Goal: Task Accomplishment & Management: Manage account settings

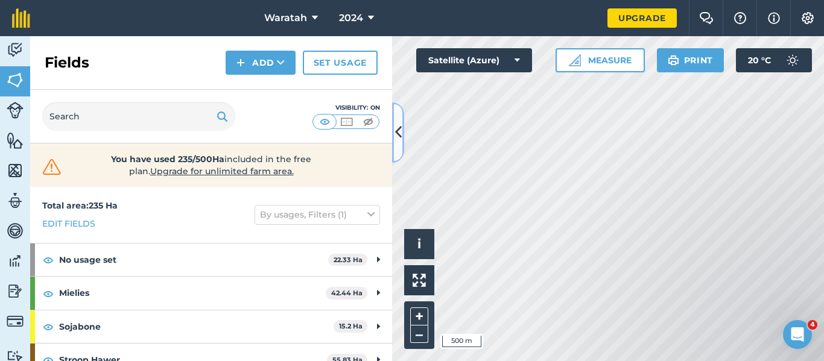
click at [400, 144] on button at bounding box center [398, 132] width 12 height 60
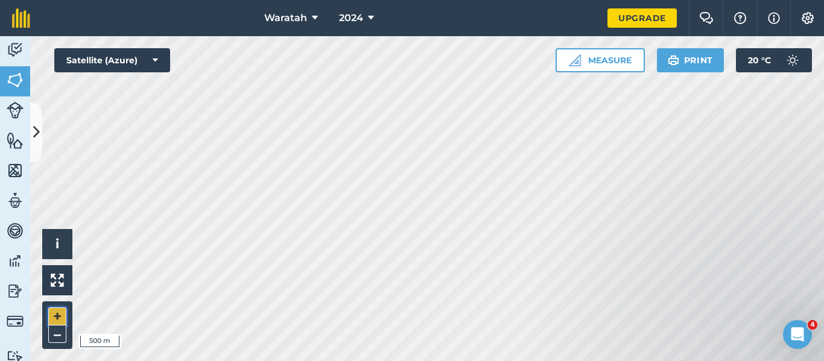
click at [63, 313] on button "+" at bounding box center [57, 316] width 18 height 18
click at [57, 315] on button "+" at bounding box center [57, 316] width 18 height 18
click at [40, 131] on button at bounding box center [36, 132] width 12 height 60
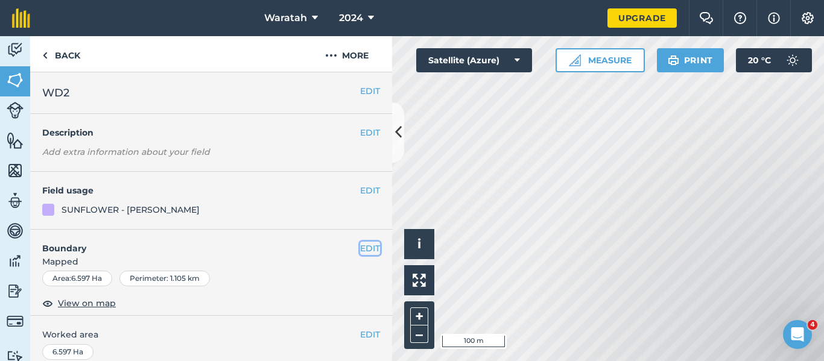
click at [365, 247] on button "EDIT" at bounding box center [370, 248] width 20 height 13
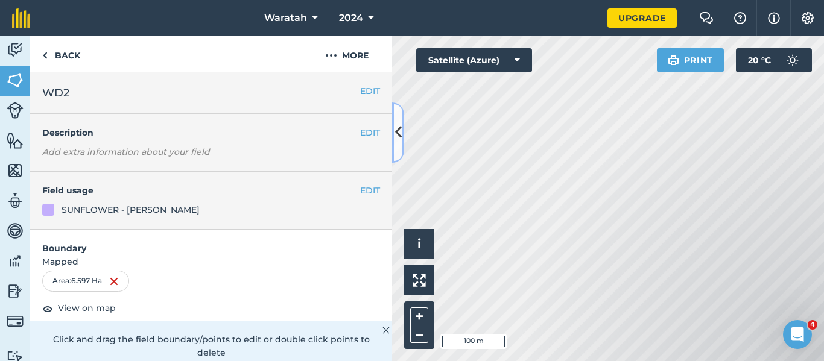
click at [395, 125] on icon at bounding box center [398, 132] width 7 height 21
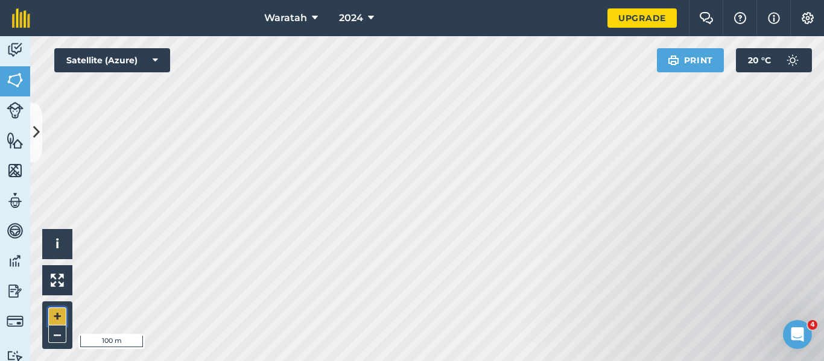
click at [61, 312] on button "+" at bounding box center [57, 316] width 18 height 18
click at [38, 133] on icon at bounding box center [36, 132] width 7 height 21
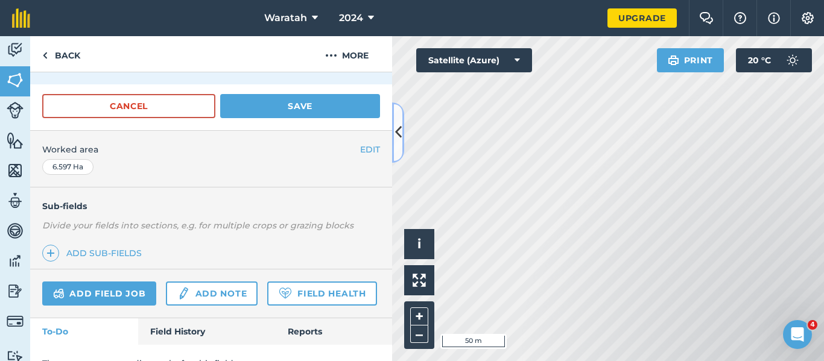
scroll to position [288, 0]
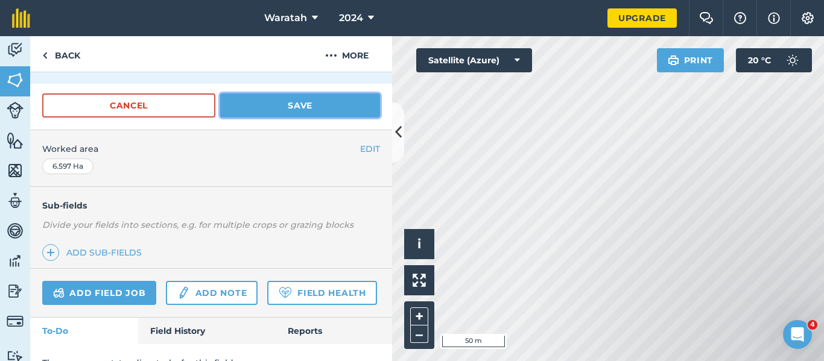
click at [283, 108] on button "Save" at bounding box center [300, 105] width 160 height 24
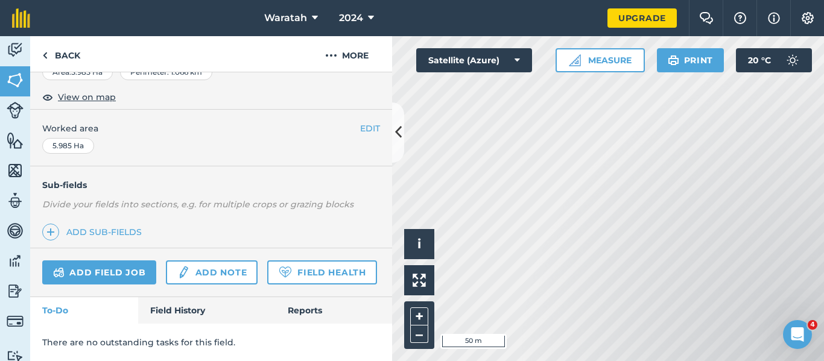
scroll to position [240, 0]
click at [61, 56] on link "Back" at bounding box center [61, 54] width 62 height 36
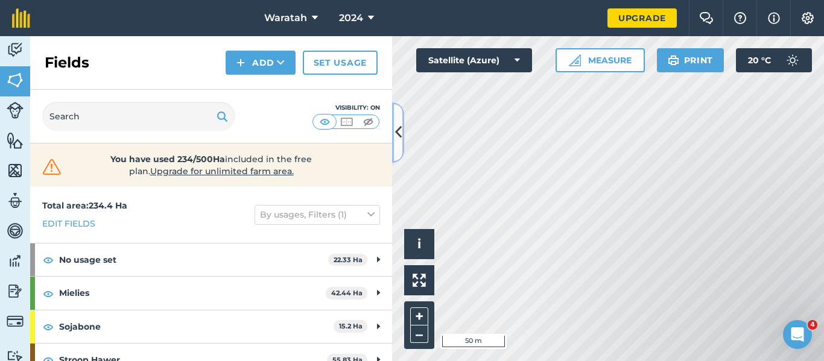
click at [394, 146] on button at bounding box center [398, 132] width 12 height 60
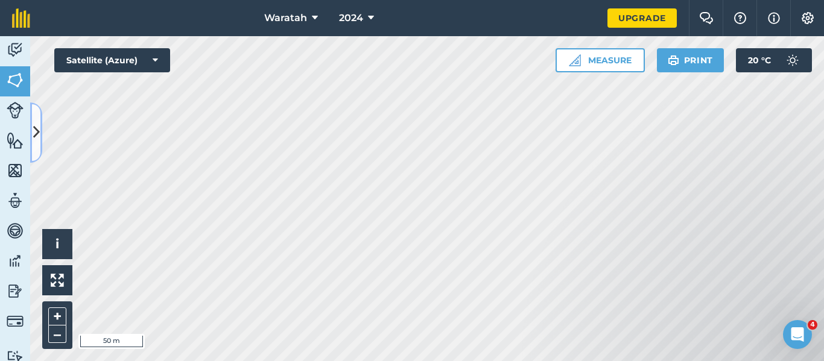
click at [38, 151] on button at bounding box center [36, 132] width 12 height 60
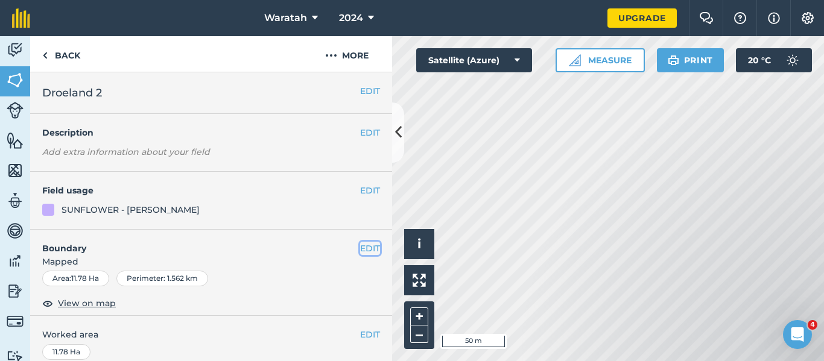
click at [370, 247] on button "EDIT" at bounding box center [370, 248] width 20 height 13
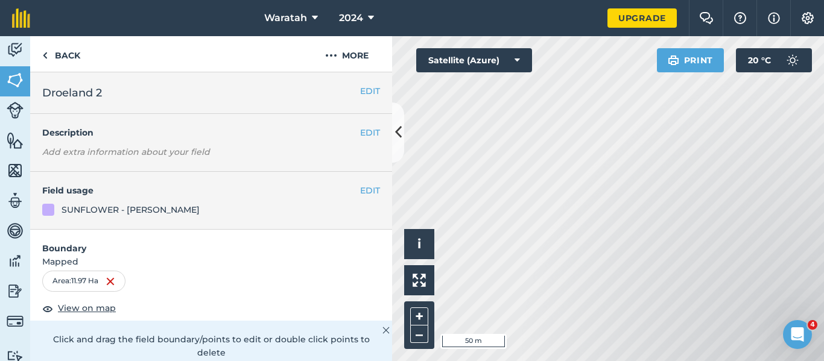
click at [761, 361] on html "Waratah 2024 Upgrade Farm Chat Help Info Settings Map printing is not available…" at bounding box center [412, 180] width 824 height 361
click at [766, 361] on html "Waratah 2024 Upgrade Farm Chat Help Info Settings Map printing is not available…" at bounding box center [412, 180] width 824 height 361
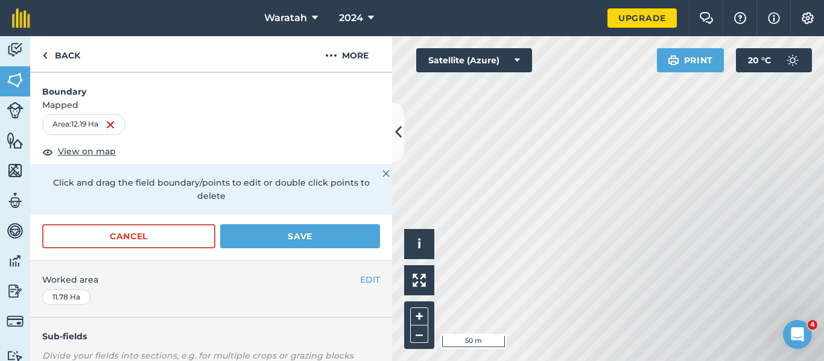
scroll to position [157, 0]
click at [291, 244] on button "Save" at bounding box center [300, 236] width 160 height 24
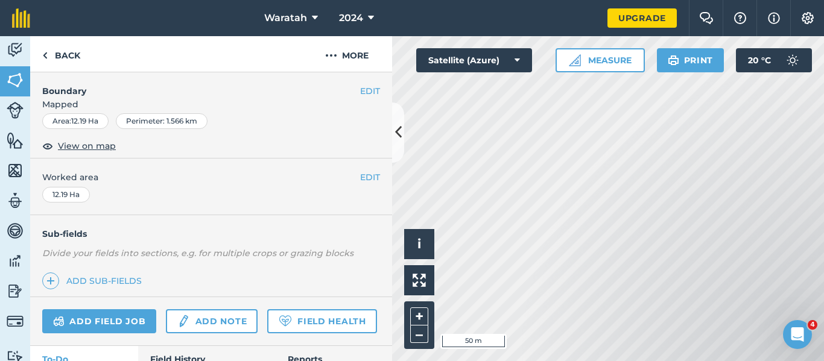
scroll to position [0, 0]
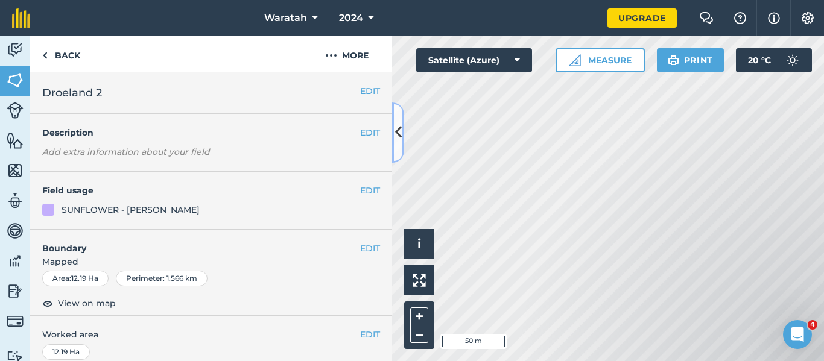
click at [397, 139] on icon at bounding box center [398, 132] width 7 height 21
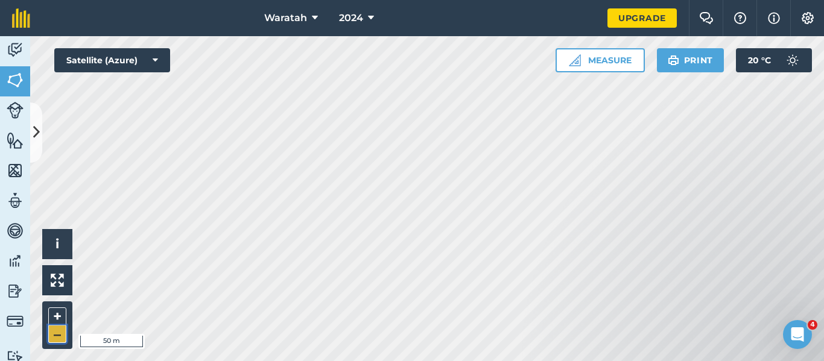
click at [56, 336] on button "–" at bounding box center [57, 334] width 18 height 17
click at [35, 133] on icon at bounding box center [36, 132] width 7 height 21
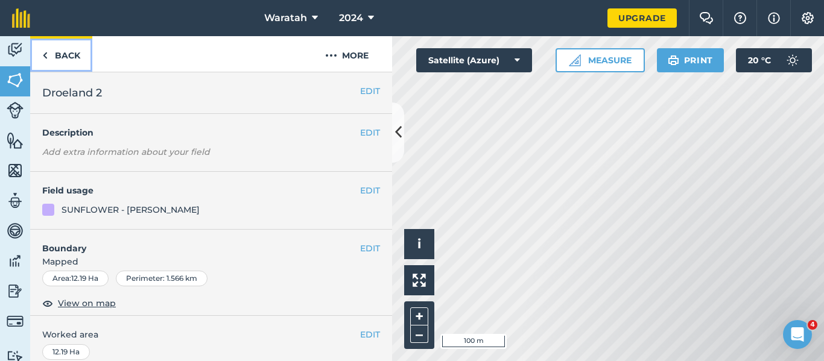
click at [65, 44] on link "Back" at bounding box center [61, 54] width 62 height 36
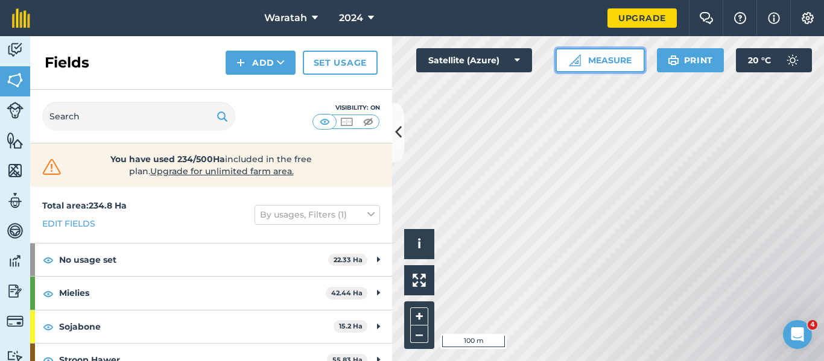
click at [606, 60] on button "Measure" at bounding box center [599, 60] width 89 height 24
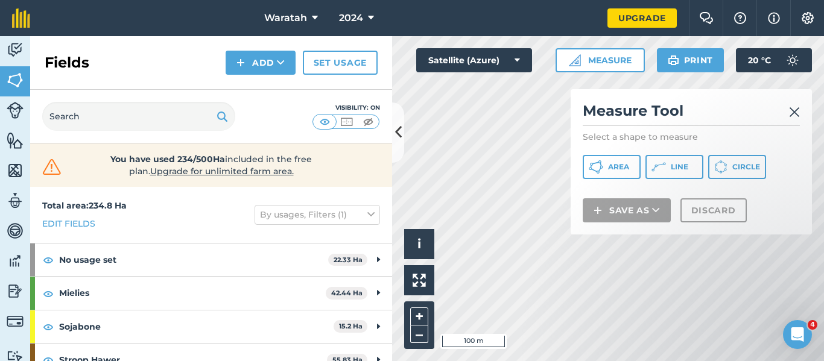
click at [626, 180] on div "Measure Tool Select a shape to measure Area Line Circle Save as Discard" at bounding box center [690, 161] width 241 height 145
click at [626, 175] on button "Area" at bounding box center [611, 167] width 58 height 24
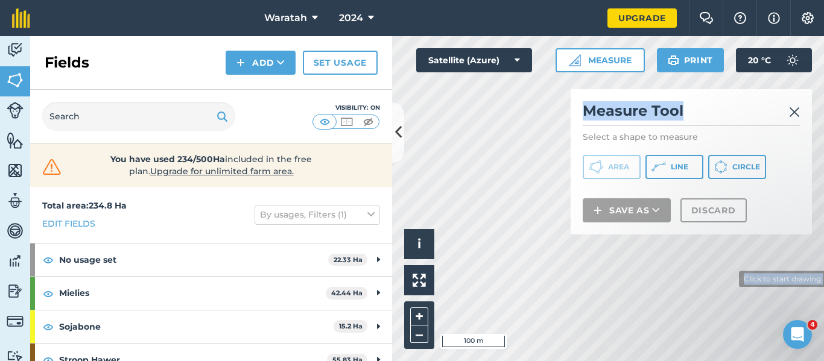
click at [729, 278] on div "Click to start drawing i © 2025 TomTom, Microsoft 100 m + – Satellite (Azure) M…" at bounding box center [608, 198] width 432 height 325
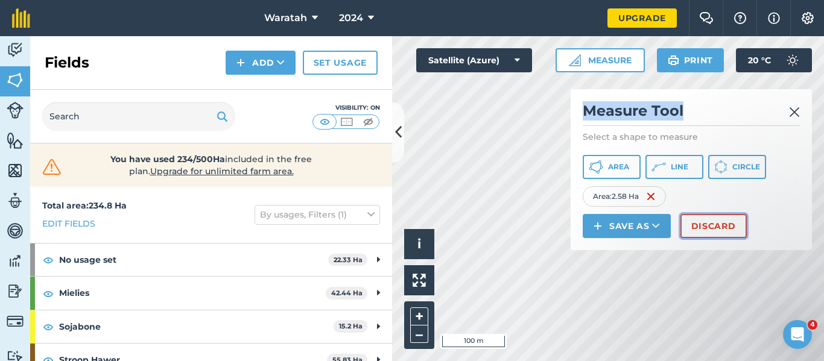
click at [698, 216] on button "Discard" at bounding box center [713, 226] width 66 height 24
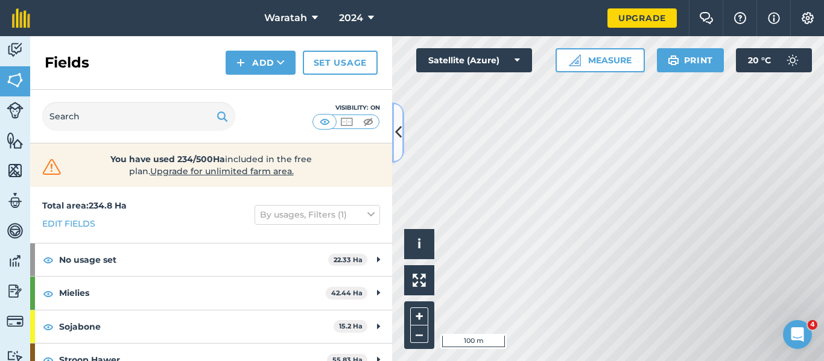
click at [402, 121] on button at bounding box center [398, 132] width 12 height 60
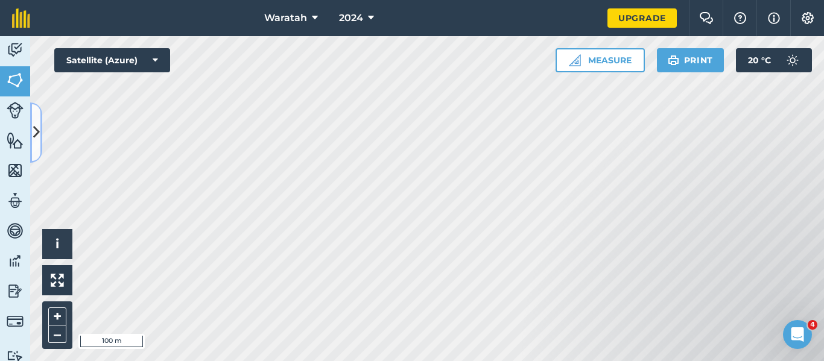
click at [38, 130] on icon at bounding box center [36, 132] width 7 height 21
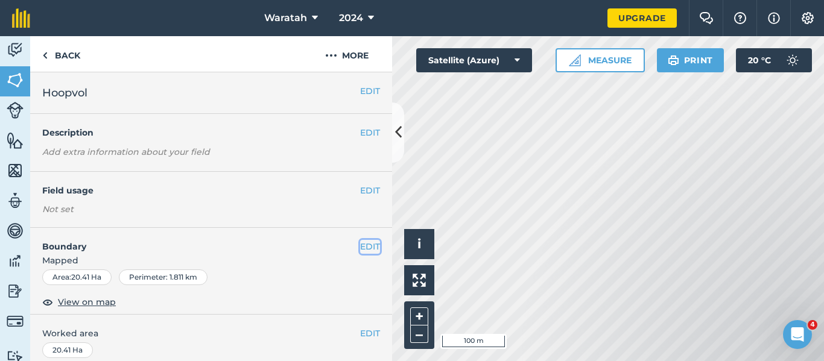
click at [360, 246] on button "EDIT" at bounding box center [370, 246] width 20 height 13
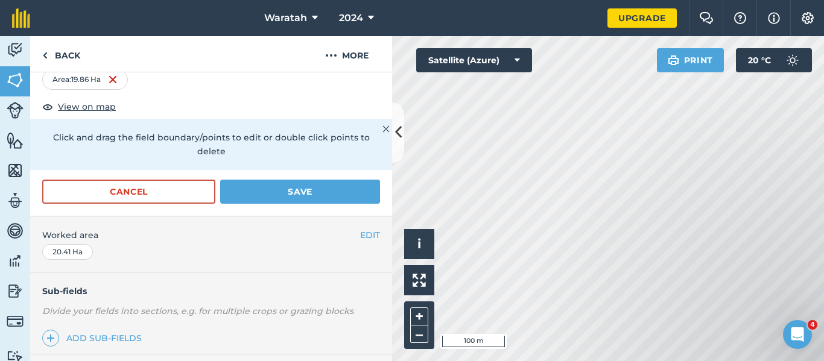
scroll to position [200, 0]
click at [257, 190] on button "Save" at bounding box center [300, 192] width 160 height 24
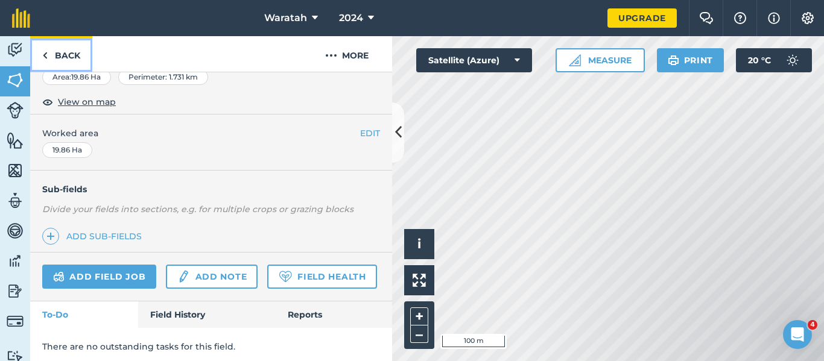
click at [74, 54] on link "Back" at bounding box center [61, 54] width 62 height 36
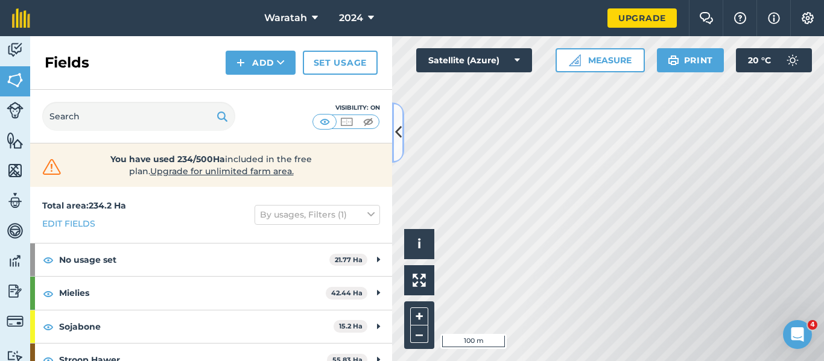
click at [399, 132] on icon at bounding box center [398, 132] width 7 height 21
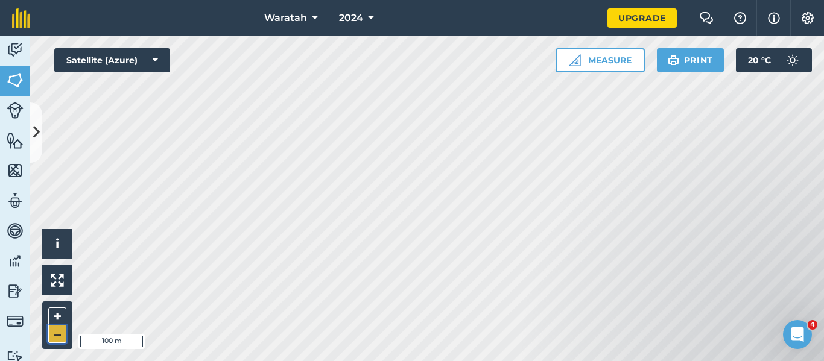
click at [59, 335] on button "–" at bounding box center [57, 334] width 18 height 17
